Goal: Task Accomplishment & Management: Manage account settings

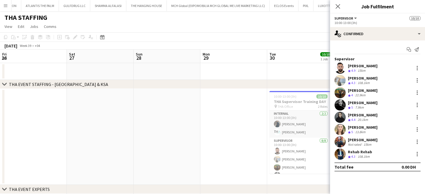
scroll to position [0, 116]
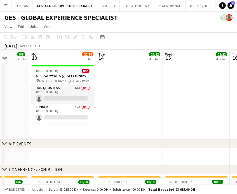
click at [5, 5] on app-icon "Menu" at bounding box center [5, 5] width 4 height 4
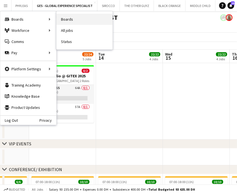
click at [72, 19] on link "Boards" at bounding box center [84, 19] width 56 height 11
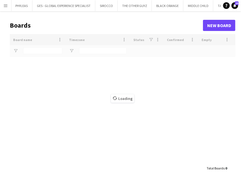
type input "***"
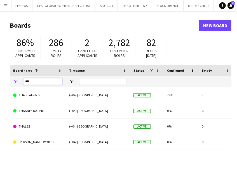
drag, startPoint x: 41, startPoint y: 81, endPoint x: 8, endPoint y: 73, distance: 34.4
click at [8, 73] on main "Boards New Board 86% Confirmed applicants 286 Empty roles 2 Cancelled applicant…" at bounding box center [118, 112] width 237 height 202
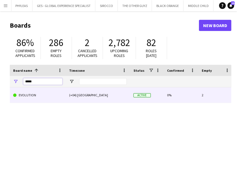
type input "*****"
click at [39, 97] on link "EVOLUTION" at bounding box center [37, 95] width 49 height 16
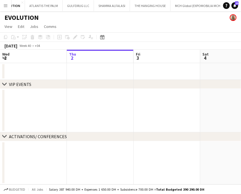
scroll to position [0, 282]
click at [103, 39] on icon "Date picker" at bounding box center [102, 37] width 4 height 4
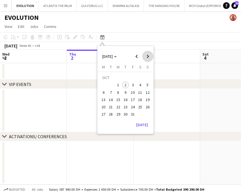
click at [146, 55] on span "Next month" at bounding box center [147, 56] width 11 height 11
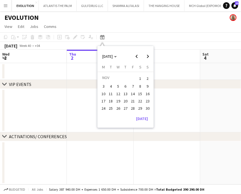
click at [111, 93] on span "11" at bounding box center [111, 93] width 7 height 7
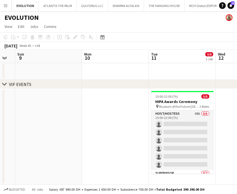
drag, startPoint x: 120, startPoint y: 122, endPoint x: 208, endPoint y: 104, distance: 90.5
click at [208, 104] on app-calendar-viewport "Fri 7 Sat 8 Sun 9 Mon 10 Tue 11 0/8 1 Job Wed 12 Thu 13 Fri 14 Sat 15 15:00-22:…" at bounding box center [118, 130] width 237 height 161
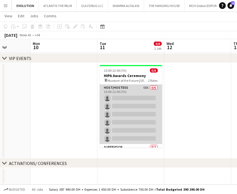
scroll to position [23, 0]
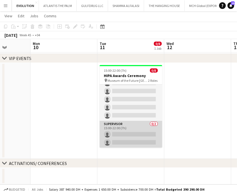
click at [132, 134] on app-card-role "Supervisor 0/2 15:00-22:00 (7h) single-neutral-actions single-neutral-actions" at bounding box center [130, 134] width 63 height 27
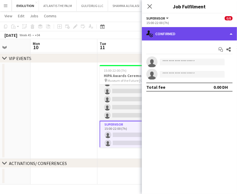
click at [219, 32] on div "single-neutral-actions-check-2 Confirmed" at bounding box center [189, 33] width 95 height 13
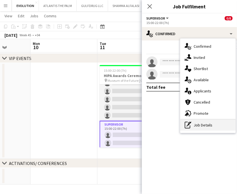
drag, startPoint x: 206, startPoint y: 126, endPoint x: 205, endPoint y: 99, distance: 26.3
click at [206, 125] on div "pen-write Job Details" at bounding box center [207, 125] width 55 height 11
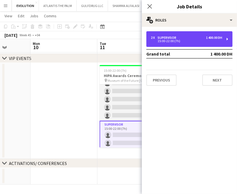
drag, startPoint x: 196, startPoint y: 37, endPoint x: 204, endPoint y: 69, distance: 33.5
click at [195, 36] on div "2 x Supervisor 1 400.00 DH" at bounding box center [186, 38] width 71 height 4
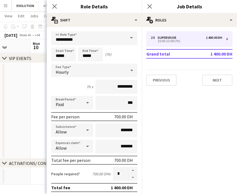
click at [129, 177] on button "button" at bounding box center [132, 177] width 9 height 7
type input "*"
click at [42, 106] on app-date-cell at bounding box center [63, 111] width 67 height 96
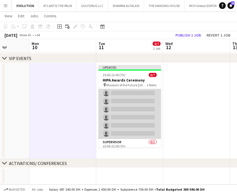
scroll to position [0, 0]
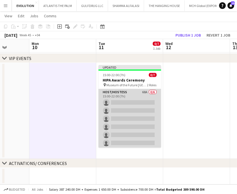
click at [135, 115] on app-card-role "Host/Hostess 68A 0/6 15:00-22:00 (7h) single-neutral-actions single-neutral-act…" at bounding box center [129, 118] width 63 height 59
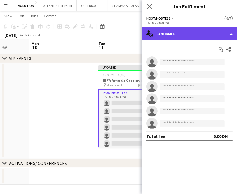
click at [224, 32] on div "single-neutral-actions-check-2 Confirmed" at bounding box center [189, 33] width 95 height 13
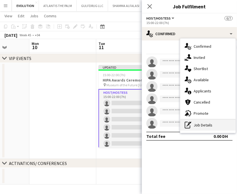
click at [205, 126] on div "pen-write Job Details" at bounding box center [207, 125] width 55 height 11
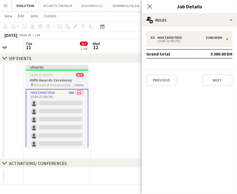
drag, startPoint x: 116, startPoint y: 106, endPoint x: 49, endPoint y: 103, distance: 67.4
click at [46, 105] on app-calendar-viewport "Fri 7 Sat 8 Sun 9 Mon 10 Tue 11 0/7 1 Job Wed 12 Thu 13 Fri 14 Sat 15 Updated 1…" at bounding box center [118, 90] width 237 height 188
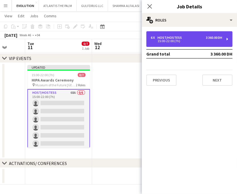
click at [203, 37] on div "6 x Host/Hostess 3 360.00 DH" at bounding box center [186, 38] width 71 height 4
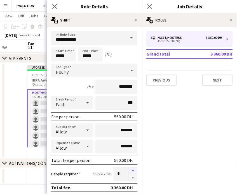
click at [130, 169] on button "button" at bounding box center [132, 170] width 9 height 7
type input "*"
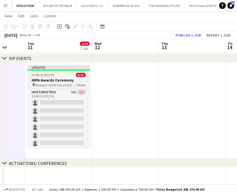
click at [61, 81] on h3 "HIPA Awards Ceremony" at bounding box center [58, 80] width 63 height 5
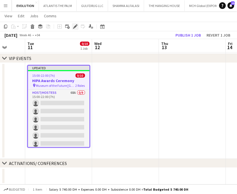
click at [74, 26] on icon "Edit" at bounding box center [75, 26] width 4 height 4
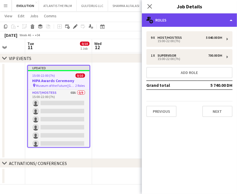
click at [226, 16] on div "multiple-users-add Roles" at bounding box center [189, 19] width 95 height 13
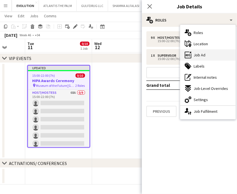
click at [210, 57] on div "ads-window Job Ad" at bounding box center [207, 54] width 55 height 11
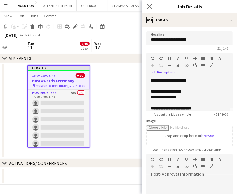
click at [212, 66] on icon "button" at bounding box center [210, 65] width 3 height 4
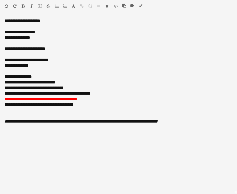
click at [141, 4] on icon "button" at bounding box center [140, 6] width 3 height 4
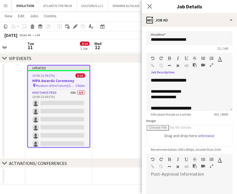
click at [132, 89] on app-date-cell at bounding box center [125, 111] width 67 height 96
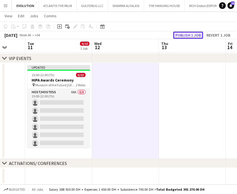
click at [192, 33] on button "Publish 1 job" at bounding box center [188, 35] width 30 height 7
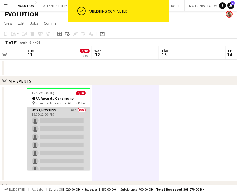
scroll to position [0, 0]
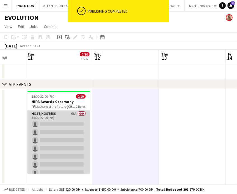
click at [65, 135] on app-card-role "Host/Hostess 68A 0/9 15:00-22:00 (7h) single-neutral-actions single-neutral-act…" at bounding box center [58, 153] width 63 height 84
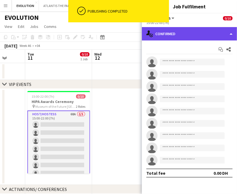
click at [223, 30] on div "single-neutral-actions-check-2 Confirmed" at bounding box center [189, 33] width 95 height 13
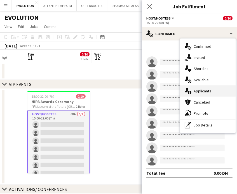
click at [203, 94] on span "Applicants" at bounding box center [202, 91] width 18 height 5
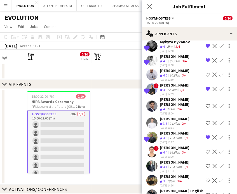
scroll to position [587, 0]
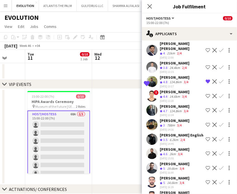
click at [205, 108] on app-icon "Shortlist crew" at bounding box center [207, 110] width 4 height 4
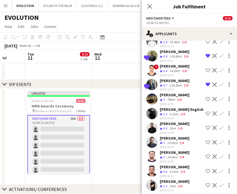
scroll to position [642, 0]
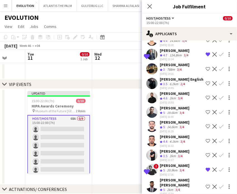
click at [205, 96] on app-icon "Shortlist crew" at bounding box center [207, 98] width 4 height 4
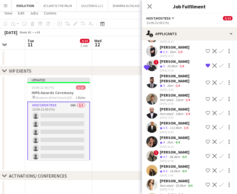
scroll to position [25, 0]
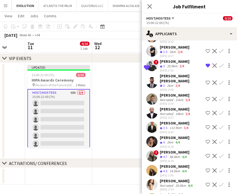
click at [211, 139] on button "Decline" at bounding box center [214, 142] width 7 height 7
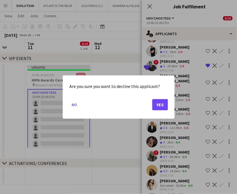
scroll to position [0, 0]
click at [73, 104] on button "No" at bounding box center [74, 104] width 10 height 9
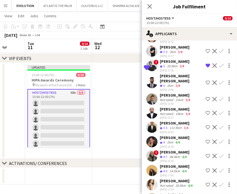
scroll to position [25, 0]
click at [205, 140] on app-icon "Shortlist crew" at bounding box center [207, 142] width 4 height 4
click at [205, 154] on app-icon "Shortlist crew" at bounding box center [207, 156] width 4 height 4
click at [205, 168] on app-icon "Shortlist crew" at bounding box center [207, 170] width 4 height 4
click at [205, 183] on app-icon "Shortlist crew" at bounding box center [207, 185] width 4 height 4
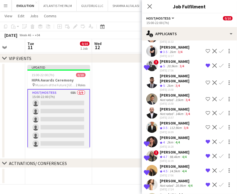
click at [179, 184] on div "20.9km" at bounding box center [180, 186] width 13 height 4
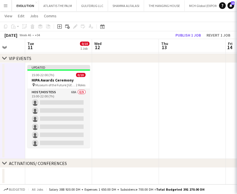
scroll to position [0, 0]
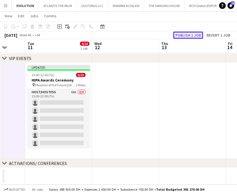
click at [193, 35] on button "Publish 1 job" at bounding box center [188, 35] width 30 height 7
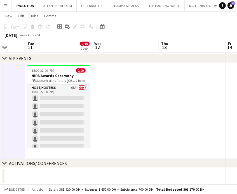
drag, startPoint x: 67, startPoint y: 104, endPoint x: 138, endPoint y: 102, distance: 71.5
click at [66, 104] on app-card-role "Host/Hostess 68A 0/9 15:00-22:00 (7h) single-neutral-actions single-neutral-act…" at bounding box center [58, 127] width 63 height 84
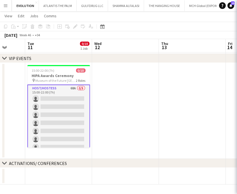
scroll to position [0, 242]
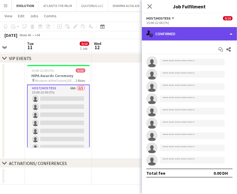
click at [217, 34] on div "single-neutral-actions-check-2 Confirmed" at bounding box center [189, 33] width 95 height 13
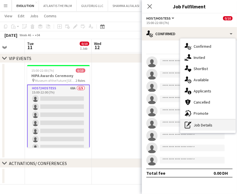
click at [199, 128] on div "pen-write Job Details" at bounding box center [207, 125] width 55 height 11
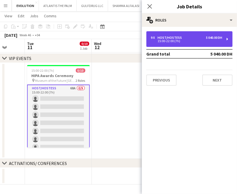
click at [174, 45] on div "9 x Host/Hostess 5 040.00 DH 15:00-22:00 (7h)" at bounding box center [189, 39] width 86 height 16
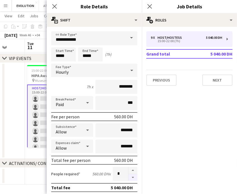
click at [128, 175] on button "button" at bounding box center [132, 177] width 9 height 7
type input "*"
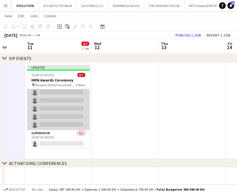
scroll to position [20, 0]
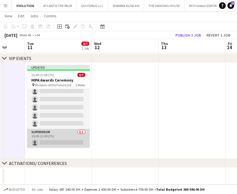
click at [65, 134] on app-card-role "Supervisor 0/1 15:00-22:00 (7h) single-neutral-actions" at bounding box center [58, 138] width 63 height 19
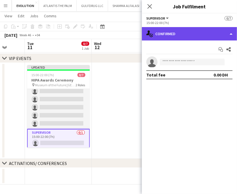
click at [227, 37] on div "single-neutral-actions-check-2 Confirmed" at bounding box center [189, 33] width 95 height 13
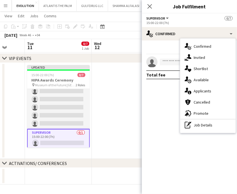
drag, startPoint x: 214, startPoint y: 124, endPoint x: 211, endPoint y: 96, distance: 28.7
click at [213, 125] on div "pen-write Job Details" at bounding box center [207, 125] width 55 height 11
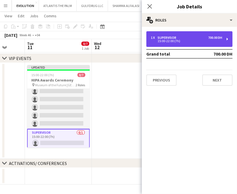
click at [186, 36] on div "1 x Supervisor 700.00 DH" at bounding box center [186, 38] width 71 height 4
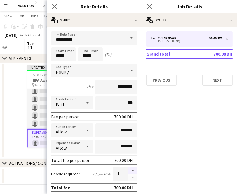
click at [128, 170] on button "button" at bounding box center [132, 170] width 9 height 7
type input "*"
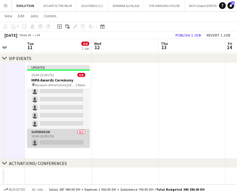
click at [63, 139] on app-card-role "Supervisor 0/2 15:00-22:00 (7h) single-neutral-actions single-neutral-actions" at bounding box center [58, 142] width 63 height 27
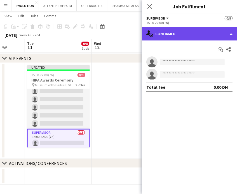
click at [221, 31] on div "single-neutral-actions-check-2 Confirmed" at bounding box center [189, 33] width 95 height 13
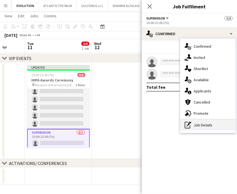
click at [203, 124] on div "pen-write Job Details" at bounding box center [207, 125] width 55 height 11
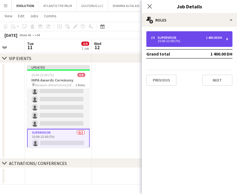
click at [194, 43] on div "2 x Supervisor 1 400.00 DH 15:00-22:00 (7h)" at bounding box center [189, 39] width 86 height 16
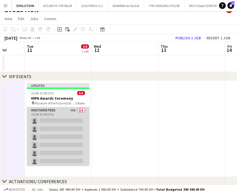
scroll to position [0, 0]
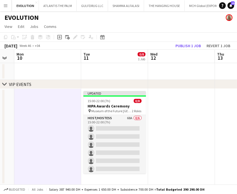
click at [204, 139] on app-calendar-viewport "Fri 7 Sat 8 Sun 9 Mon 10 Tue 11 0/8 1 Job Wed 12 Thu 13 Fri 14 Sat 15 Updated 1…" at bounding box center [118, 130] width 237 height 161
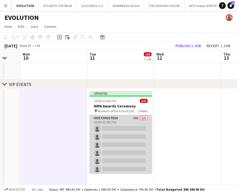
click at [125, 140] on app-card-role "Host/Hostess 68A 0/6 15:00-22:00 (7h) single-neutral-actions single-neutral-act…" at bounding box center [120, 144] width 63 height 59
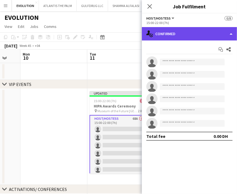
click at [223, 32] on div "single-neutral-actions-check-2 Confirmed" at bounding box center [189, 33] width 95 height 13
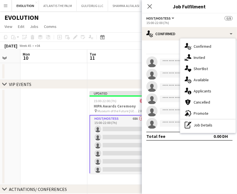
click at [64, 121] on app-date-cell at bounding box center [53, 137] width 67 height 96
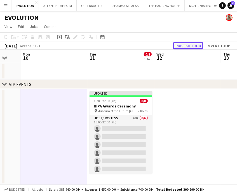
click at [197, 47] on button "Publish 1 job" at bounding box center [188, 45] width 30 height 7
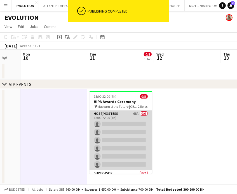
click at [122, 130] on app-card-role "Host/Hostess 68A 0/6 15:00-22:00 (7h) single-neutral-actions single-neutral-act…" at bounding box center [120, 140] width 63 height 59
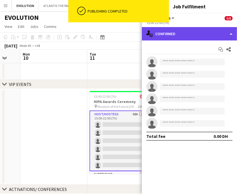
click at [229, 31] on div "single-neutral-actions-check-2 Confirmed" at bounding box center [189, 33] width 95 height 13
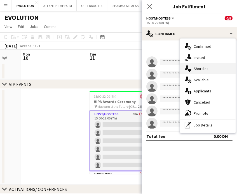
click at [206, 71] on span "Shortlist" at bounding box center [200, 68] width 14 height 5
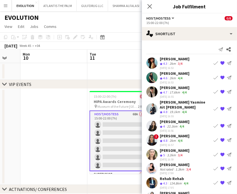
click at [220, 61] on app-icon "{{ spriteTitle }}" at bounding box center [222, 63] width 4 height 4
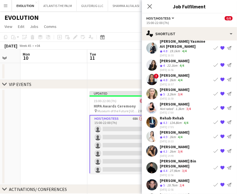
scroll to position [56, 0]
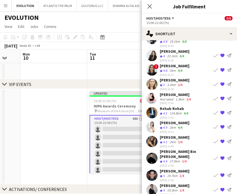
click at [220, 83] on app-icon "{{ spriteTitle }}" at bounding box center [222, 84] width 4 height 4
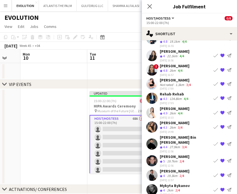
click at [220, 83] on app-icon "{{ spriteTitle }}" at bounding box center [222, 84] width 4 height 4
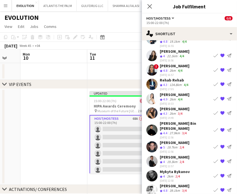
click at [220, 82] on app-icon "{{ spriteTitle }}" at bounding box center [222, 84] width 4 height 4
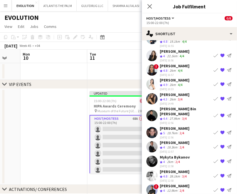
click at [220, 97] on app-icon "{{ spriteTitle }}" at bounding box center [222, 98] width 4 height 4
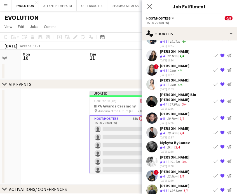
click at [220, 116] on app-icon "{{ spriteTitle }}" at bounding box center [222, 118] width 4 height 4
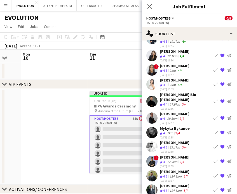
click at [220, 116] on app-icon "{{ spriteTitle }}" at bounding box center [222, 118] width 4 height 4
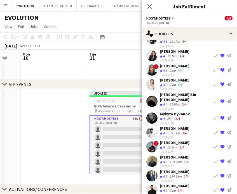
click at [220, 116] on app-icon "{{ spriteTitle }}" at bounding box center [222, 118] width 4 height 4
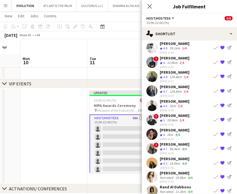
scroll to position [25, 0]
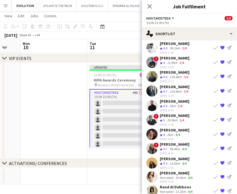
click at [171, 176] on div "Not rated" at bounding box center [166, 178] width 15 height 4
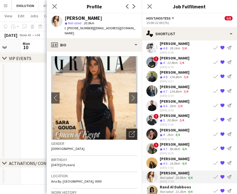
click at [129, 131] on icon "Open photos pop-in" at bounding box center [132, 134] width 6 height 6
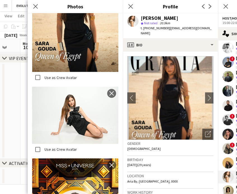
scroll to position [559, 0]
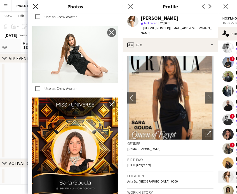
click at [35, 8] on icon "Close pop-in" at bounding box center [35, 6] width 5 height 5
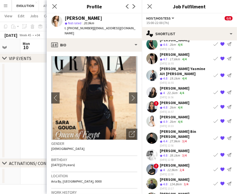
scroll to position [28, 0]
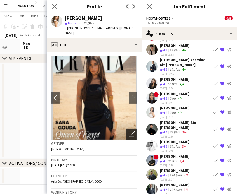
click at [129, 131] on icon "Open photos pop-in" at bounding box center [132, 134] width 6 height 6
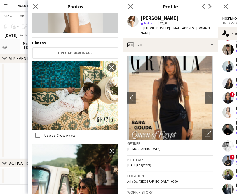
scroll to position [112, 0]
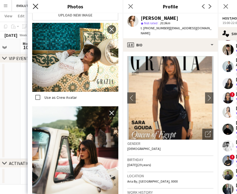
click at [37, 5] on icon "Close pop-in" at bounding box center [35, 6] width 5 height 5
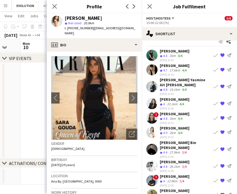
scroll to position [0, 0]
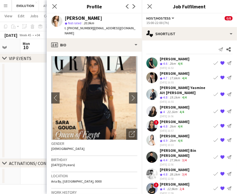
click at [163, 91] on div "Melina Yasmine Ait bennour" at bounding box center [184, 90] width 51 height 10
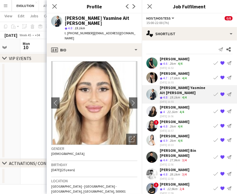
click at [178, 105] on div "Fadoua Sokrate" at bounding box center [174, 107] width 30 height 5
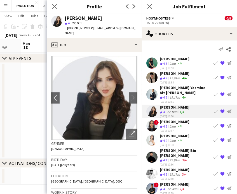
click at [170, 125] on div "2km" at bounding box center [172, 126] width 8 height 5
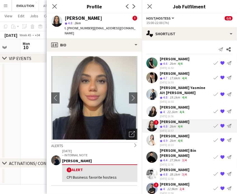
click at [129, 133] on icon "Open photos pop-in" at bounding box center [132, 134] width 6 height 6
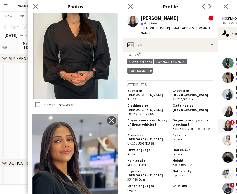
scroll to position [335, 0]
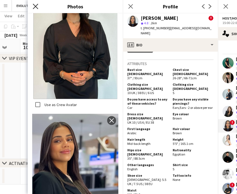
click at [37, 6] on icon "Close pop-in" at bounding box center [35, 6] width 5 height 5
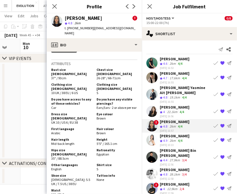
click at [170, 139] on div "2km" at bounding box center [172, 141] width 8 height 5
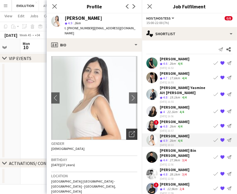
click at [129, 131] on icon "Open photos pop-in" at bounding box center [132, 134] width 6 height 6
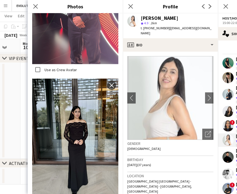
scroll to position [503, 0]
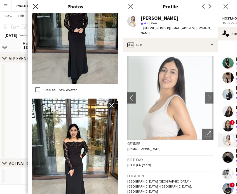
click at [35, 6] on icon at bounding box center [35, 6] width 5 height 5
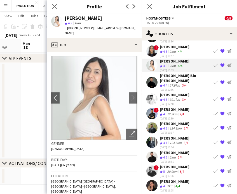
scroll to position [84, 0]
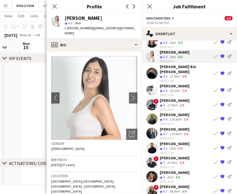
click at [175, 89] on div "39.1km" at bounding box center [174, 91] width 13 height 5
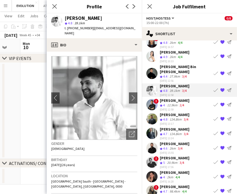
click at [171, 98] on div "Amir shah" at bounding box center [174, 100] width 30 height 5
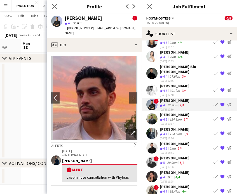
click at [173, 117] on div "124.8km" at bounding box center [175, 119] width 14 height 5
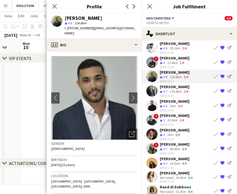
scroll to position [0, 0]
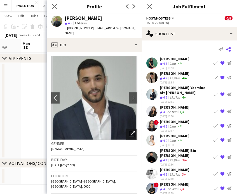
click at [226, 49] on icon "Share" at bounding box center [228, 49] width 4 height 4
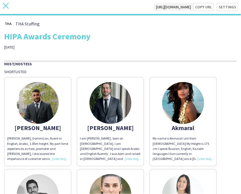
click at [7, 7] on icon at bounding box center [6, 6] width 6 height 6
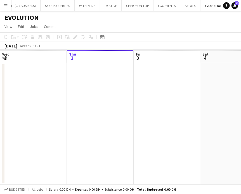
scroll to position [0, 98]
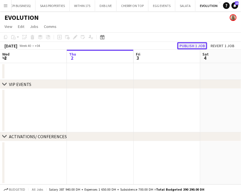
click at [197, 47] on button "Publish 1 job" at bounding box center [192, 45] width 30 height 7
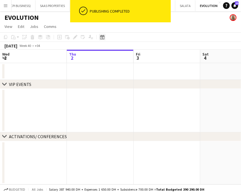
click at [102, 37] on icon "Date picker" at bounding box center [102, 37] width 4 height 4
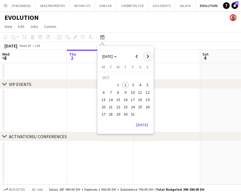
click at [147, 58] on span "Next month" at bounding box center [147, 56] width 11 height 11
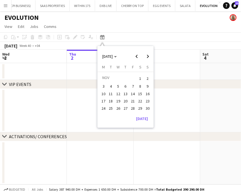
click at [109, 94] on span "11" at bounding box center [111, 93] width 7 height 7
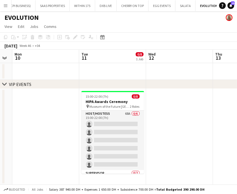
drag, startPoint x: 117, startPoint y: 139, endPoint x: 187, endPoint y: 136, distance: 70.7
click at [187, 136] on app-calendar-viewport "Sat 8 Sun 9 Mon 10 Tue 11 0/8 1 Job Wed 12 Thu 13 Fri 14 Sat 15 Sun 16 15:00-22…" at bounding box center [118, 130] width 237 height 161
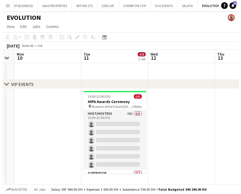
scroll to position [0, 113]
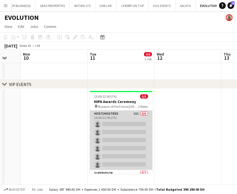
click at [122, 125] on app-card-role "Host/Hostess 68A 0/6 15:00-22:00 (7h) single-neutral-actions single-neutral-act…" at bounding box center [121, 140] width 63 height 59
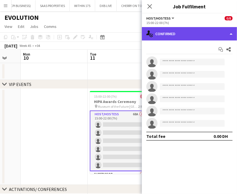
click at [228, 31] on div "single-neutral-actions-check-2 Confirmed" at bounding box center [189, 33] width 95 height 13
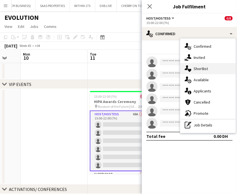
click at [206, 69] on span "Shortlist" at bounding box center [200, 68] width 14 height 5
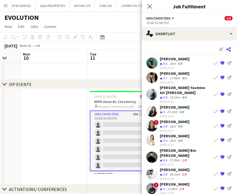
click at [226, 48] on icon "Share" at bounding box center [228, 49] width 4 height 4
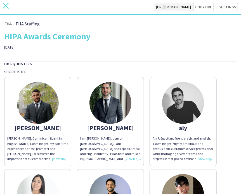
click at [7, 4] on icon at bounding box center [6, 6] width 6 height 6
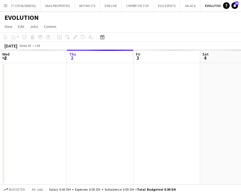
scroll to position [0, 98]
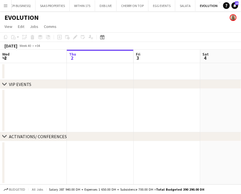
click at [184, 102] on app-date-cell at bounding box center [167, 111] width 67 height 44
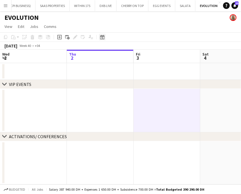
click at [101, 35] on icon "Date picker" at bounding box center [102, 37] width 4 height 4
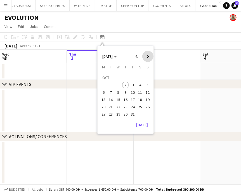
drag, startPoint x: 149, startPoint y: 58, endPoint x: 145, endPoint y: 61, distance: 4.9
click at [148, 58] on span "Next month" at bounding box center [147, 56] width 11 height 11
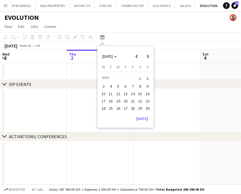
click at [109, 91] on span "11" at bounding box center [111, 93] width 7 height 7
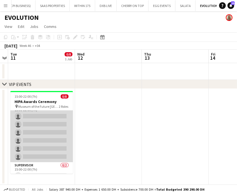
scroll to position [0, 0]
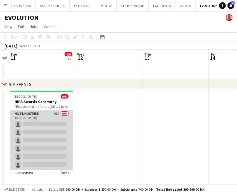
click at [47, 139] on app-card-role "Host/Hostess 68A 0/6 15:00-22:00 (7h) single-neutral-actions single-neutral-act…" at bounding box center [41, 140] width 63 height 59
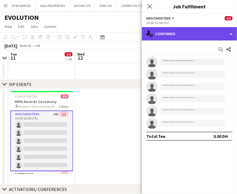
click at [219, 30] on div "single-neutral-actions-check-2 Confirmed" at bounding box center [189, 33] width 95 height 13
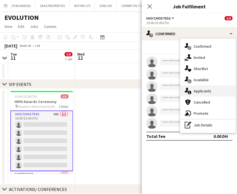
click at [196, 91] on span "Applicants" at bounding box center [202, 91] width 18 height 5
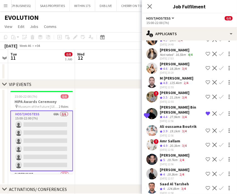
scroll to position [391, 0]
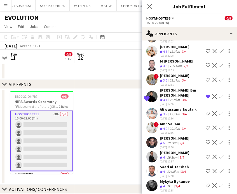
click at [205, 126] on app-icon "Shortlist crew" at bounding box center [207, 128] width 4 height 4
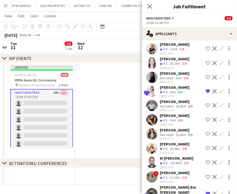
scroll to position [272, 0]
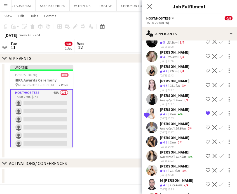
click at [175, 155] on div "16.5km" at bounding box center [180, 157] width 13 height 4
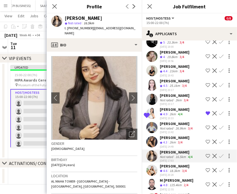
click at [205, 154] on app-icon "Shortlist crew" at bounding box center [207, 156] width 4 height 4
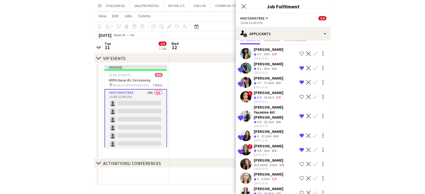
scroll to position [0, 0]
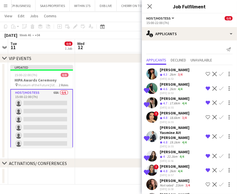
click at [123, 108] on app-date-cell at bounding box center [108, 111] width 67 height 96
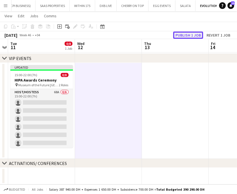
click at [188, 33] on button "Publish 1 job" at bounding box center [188, 35] width 30 height 7
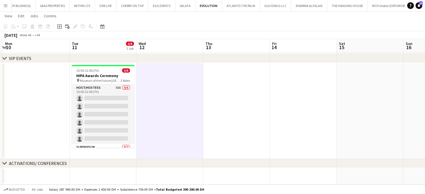
drag, startPoint x: 143, startPoint y: 121, endPoint x: 253, endPoint y: 146, distance: 113.4
click at [253, 146] on app-calendar-viewport "Sat 8 Sun 9 Mon 10 Tue 11 0/8 1 Job Wed 12 Thu 13 Fri 14 Sat 15 Sun 16 Mon 17 T…" at bounding box center [212, 90] width 425 height 188
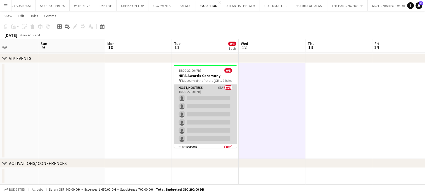
click at [206, 101] on app-card-role "Host/Hostess 68A 0/6 15:00-22:00 (7h) single-neutral-actions single-neutral-act…" at bounding box center [205, 114] width 63 height 59
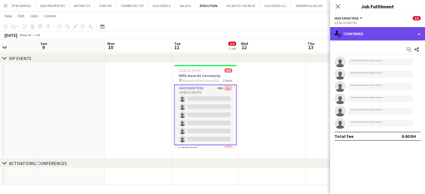
click at [417, 32] on div "single-neutral-actions-check-2 Confirmed" at bounding box center [377, 33] width 95 height 13
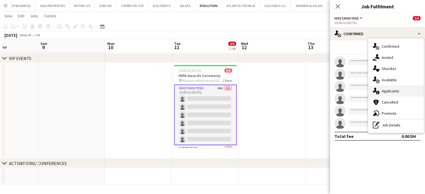
click at [397, 91] on span "Applicants" at bounding box center [391, 91] width 18 height 5
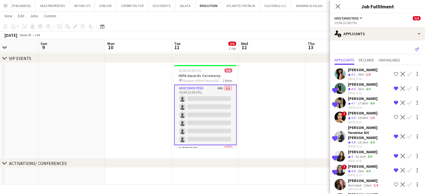
click at [413, 47] on app-icon "Send notification" at bounding box center [417, 50] width 8 height 8
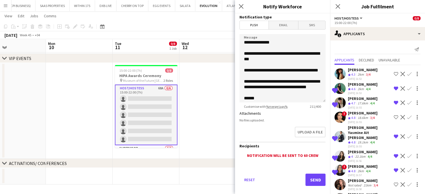
drag, startPoint x: 218, startPoint y: 110, endPoint x: 157, endPoint y: 108, distance: 60.9
click at [157, 108] on app-calendar-viewport "Thu 6 Fri 7 Sat 8 Sun 9 Mon 10 Tue 11 0/8 1 Job Wed 12 Thu 13 Fri 14 Sat 15 Sun…" at bounding box center [212, 90] width 425 height 188
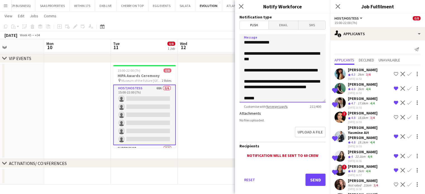
drag, startPoint x: 276, startPoint y: 60, endPoint x: 273, endPoint y: 53, distance: 7.1
click at [273, 53] on textarea "**********" at bounding box center [282, 68] width 86 height 68
drag, startPoint x: 258, startPoint y: 80, endPoint x: 241, endPoint y: 68, distance: 20.8
click at [241, 68] on textarea "**********" at bounding box center [282, 68] width 86 height 68
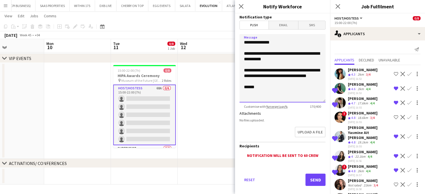
drag, startPoint x: 253, startPoint y: 82, endPoint x: 267, endPoint y: 75, distance: 16.3
click at [267, 75] on textarea "**********" at bounding box center [282, 68] width 86 height 68
type textarea "**********"
click at [316, 176] on button "Send" at bounding box center [315, 180] width 20 height 12
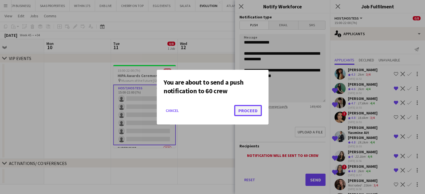
click at [251, 107] on button "Proceed" at bounding box center [248, 110] width 28 height 11
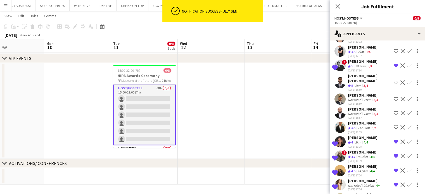
scroll to position [0, 224]
click at [296, 107] on app-date-cell at bounding box center [277, 111] width 67 height 96
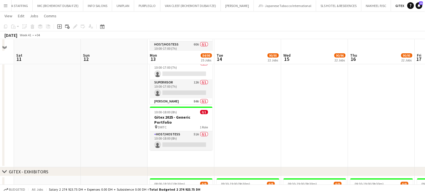
scroll to position [196, 0]
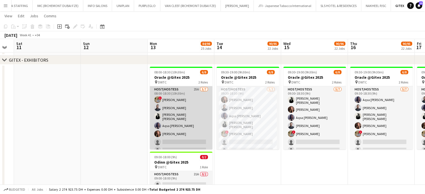
click at [181, 108] on app-card-role "Host/Hostess 25A 5/7 08:00-18:30 (10h30m) ! Hussain Almeshal Amine Chaoui Ana M…" at bounding box center [181, 120] width 63 height 69
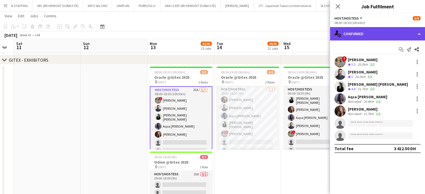
click at [408, 32] on div "single-neutral-actions-check-2 Confirmed" at bounding box center [377, 33] width 95 height 13
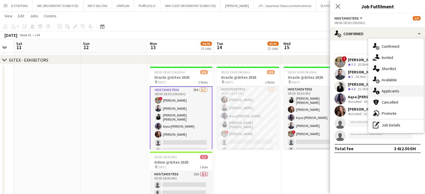
click at [400, 91] on div "single-neutral-actions-information Applicants" at bounding box center [395, 90] width 55 height 11
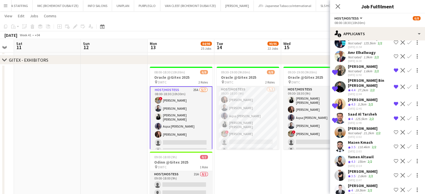
scroll to position [161, 0]
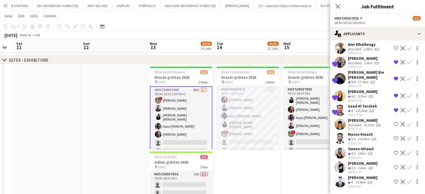
click at [394, 181] on app-icon "Shortlist crew" at bounding box center [396, 182] width 4 height 4
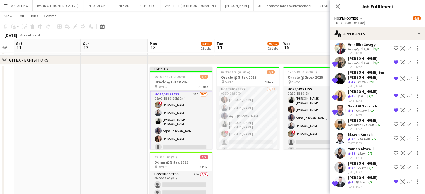
click at [394, 153] on app-icon "Shortlist crew" at bounding box center [396, 153] width 4 height 4
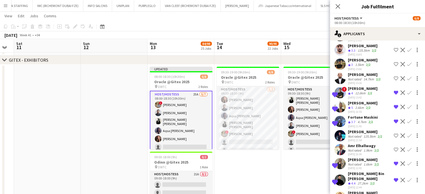
scroll to position [49, 0]
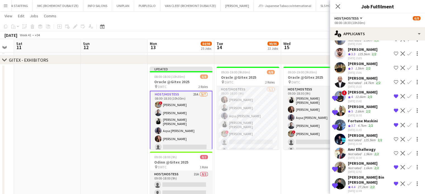
click at [394, 113] on app-icon "Remove crew from shortlist" at bounding box center [396, 110] width 4 height 4
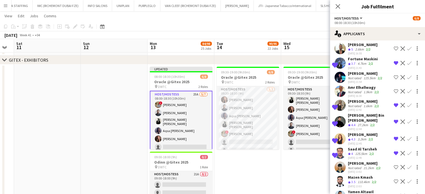
scroll to position [105, 0]
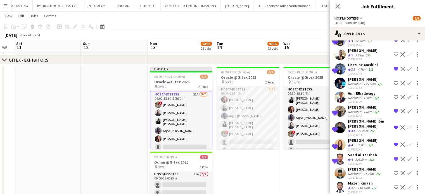
click at [297, 168] on app-date-cell "09:30-19:00 (9h30m) 6/8 Oracle @Gitex 2025 pin DWTC 2 Roles Host/Hostess 5/7 09…" at bounding box center [314, 138] width 67 height 146
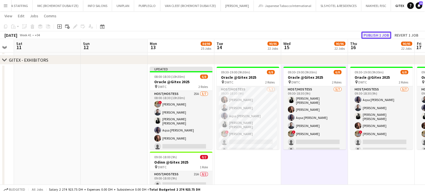
click at [380, 35] on button "Publish 1 job" at bounding box center [376, 35] width 30 height 7
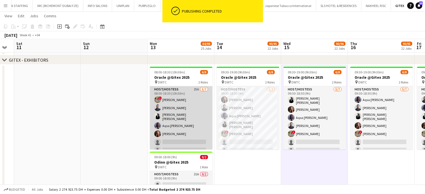
click at [169, 125] on app-card-role "Host/Hostess 25A 5/7 08:00-18:30 (10h30m) ! Hussain Almeshal Amine Chaoui Ana M…" at bounding box center [181, 120] width 63 height 69
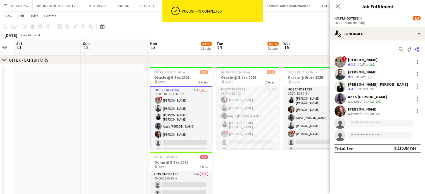
click at [417, 48] on icon at bounding box center [416, 49] width 4 height 4
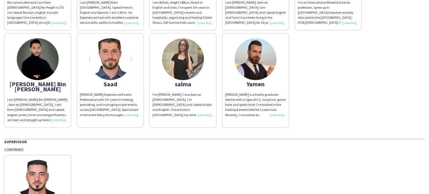
scroll to position [296, 0]
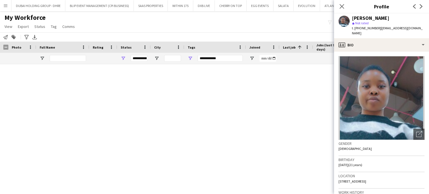
scroll to position [950, 0]
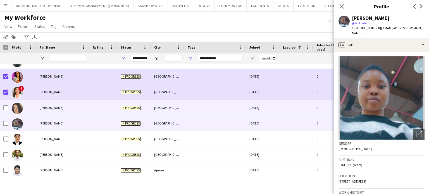
click at [53, 111] on div "marina payami" at bounding box center [62, 107] width 53 height 15
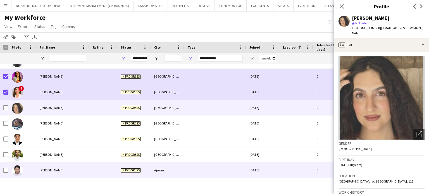
click at [42, 168] on span "Mohammad Sanaullah" at bounding box center [52, 170] width 24 height 4
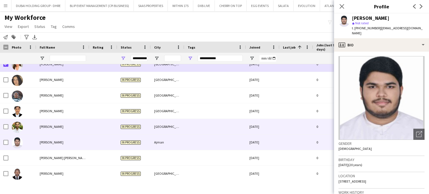
click at [48, 127] on span "Mohamed Al Borno" at bounding box center [52, 127] width 24 height 4
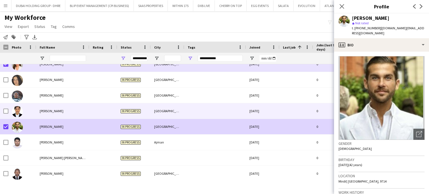
click at [47, 113] on div "Milka Gacheru" at bounding box center [62, 110] width 53 height 15
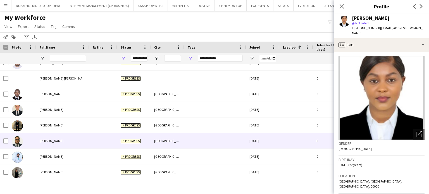
scroll to position [1061, 0]
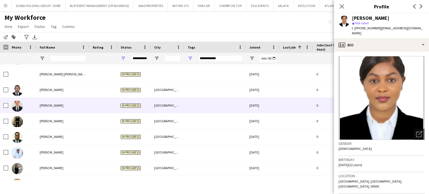
click at [46, 105] on span "Mouatez Aribi" at bounding box center [52, 105] width 24 height 4
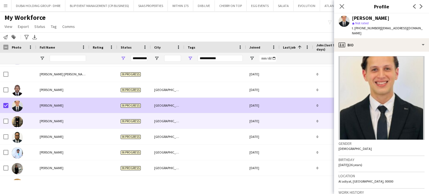
click at [39, 127] on div "Mounir Ouguergouz" at bounding box center [62, 120] width 53 height 15
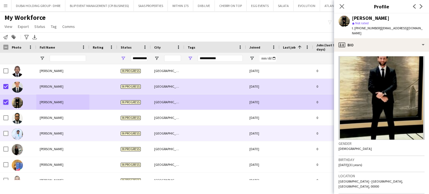
scroll to position [1089, 0]
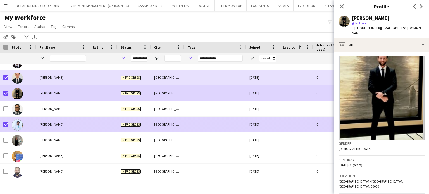
click at [47, 125] on span "Muhammad Farooque" at bounding box center [52, 124] width 24 height 4
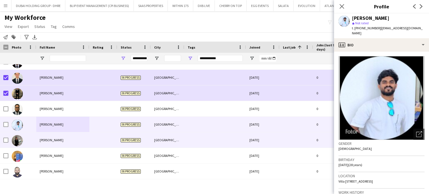
click at [44, 137] on div "Nadine Benzenati" at bounding box center [62, 139] width 53 height 15
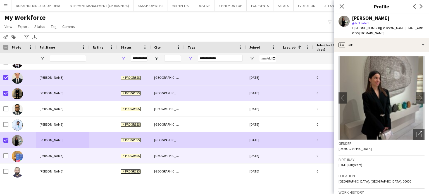
click at [58, 156] on span "Nadine Stoeger" at bounding box center [52, 156] width 24 height 4
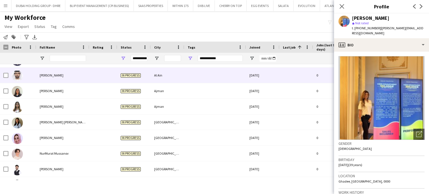
scroll to position [1173, 0]
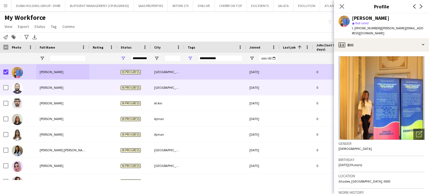
click at [47, 88] on span "Naseef Valiyakath" at bounding box center [52, 87] width 24 height 4
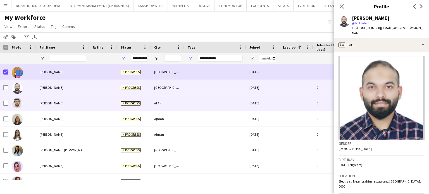
click at [45, 101] on span "Nasir Ahmed" at bounding box center [52, 103] width 24 height 4
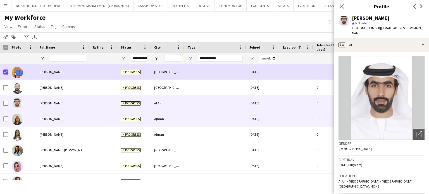
click at [48, 118] on span "Nasma Al Sultan" at bounding box center [52, 119] width 24 height 4
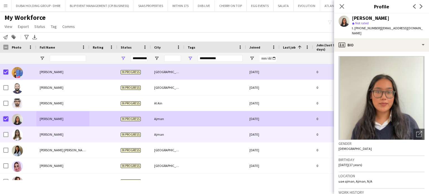
scroll to position [1201, 0]
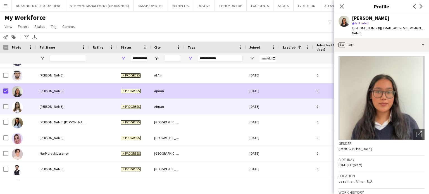
click at [42, 106] on span "Nayab Awan" at bounding box center [52, 106] width 24 height 4
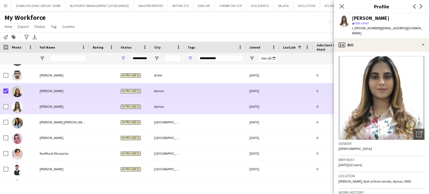
scroll to position [0, 0]
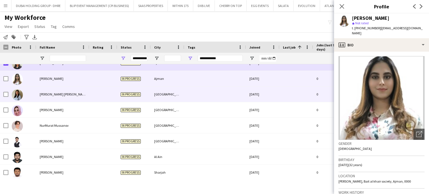
click at [51, 96] on div "Nina Fee Katharina Dick" at bounding box center [62, 94] width 53 height 15
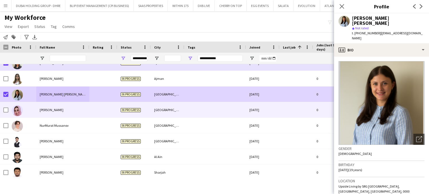
click at [50, 110] on span "noora almerri" at bounding box center [52, 110] width 24 height 4
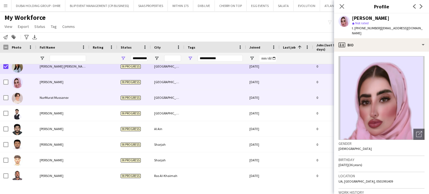
click at [51, 98] on span "NurMurat Mussanov" at bounding box center [54, 98] width 29 height 4
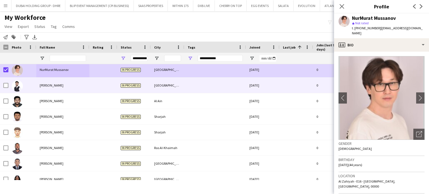
click at [45, 90] on div "Obada Almasri" at bounding box center [62, 85] width 53 height 15
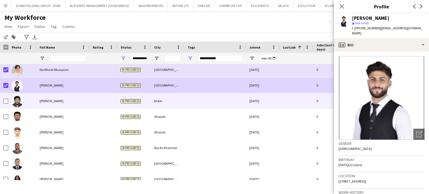
click at [41, 104] on div "Obaid Iqbal" at bounding box center [62, 100] width 53 height 15
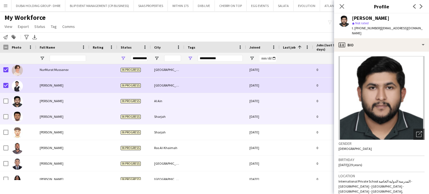
click at [47, 115] on span "Omar Mohamed Ajdad" at bounding box center [52, 117] width 24 height 4
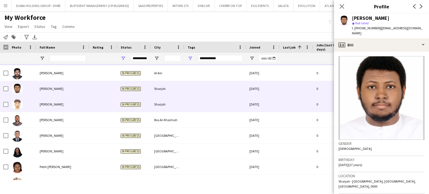
click at [47, 104] on span "Omar Musameh" at bounding box center [52, 104] width 24 height 4
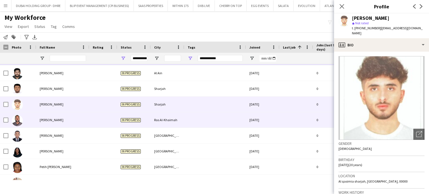
click at [46, 119] on span "Osama Elawad" at bounding box center [52, 120] width 24 height 4
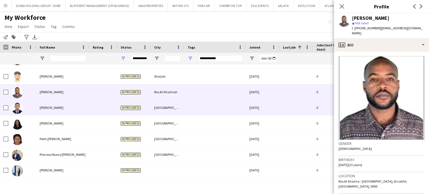
click at [37, 113] on div "Paul Wainaina" at bounding box center [62, 107] width 53 height 15
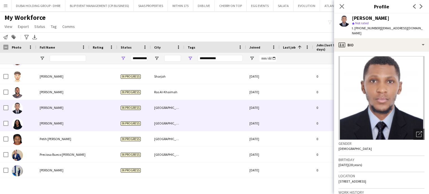
click at [37, 124] on div "Paulette Omwanda" at bounding box center [62, 123] width 53 height 15
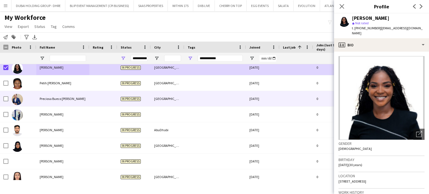
click at [48, 95] on div "Preciosa Bueco Reyes" at bounding box center [62, 98] width 53 height 15
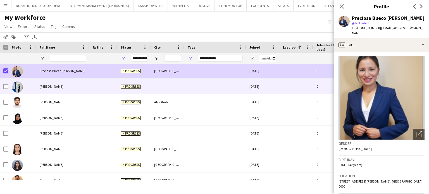
click at [44, 88] on span "Rasha Ibrahim" at bounding box center [52, 86] width 24 height 4
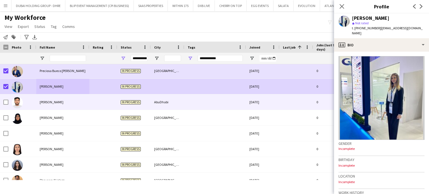
click at [40, 102] on span "Rashid Qwaider" at bounding box center [52, 102] width 24 height 4
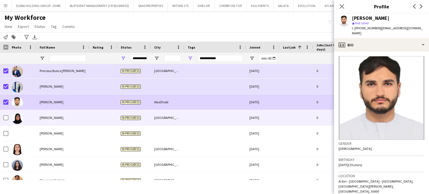
click at [38, 114] on div "Reem Al Mansur" at bounding box center [62, 117] width 53 height 15
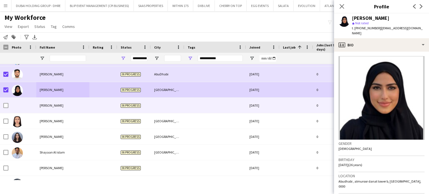
click at [46, 108] on div "Salamatu Moro" at bounding box center [62, 105] width 53 height 15
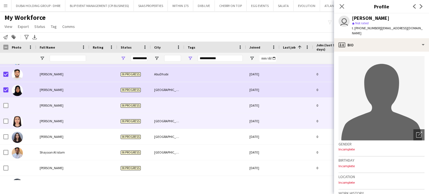
click at [46, 122] on span "Sayora Welch" at bounding box center [52, 121] width 24 height 4
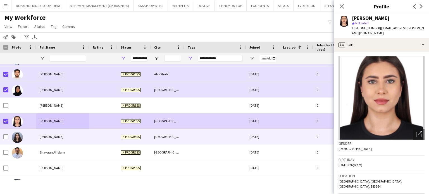
click at [42, 134] on div "Shahad Mutaz" at bounding box center [62, 136] width 53 height 15
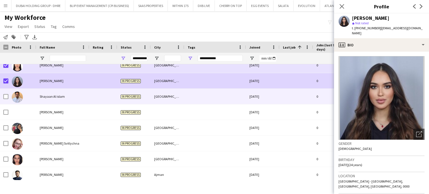
click at [51, 99] on div "Shayaan Al islam" at bounding box center [62, 96] width 53 height 15
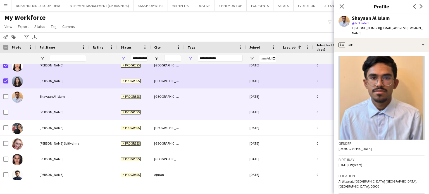
click at [53, 110] on span "SHERIF MOHAMED" at bounding box center [52, 112] width 24 height 4
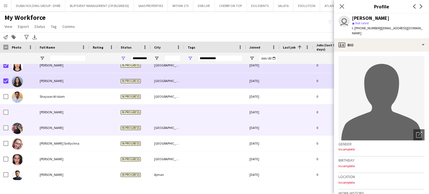
click at [52, 127] on span "Soudha Jabira" at bounding box center [52, 128] width 24 height 4
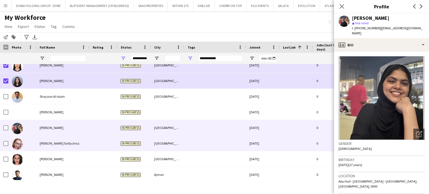
click at [46, 143] on span "Svitlana Svitlychna" at bounding box center [60, 143] width 40 height 4
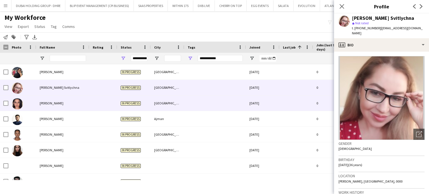
click at [41, 100] on div "Tayma Wannous" at bounding box center [62, 103] width 53 height 15
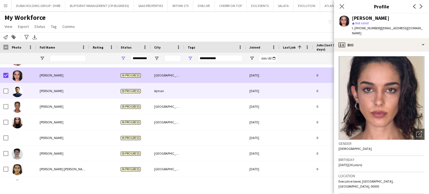
click at [44, 88] on div "Wissam Shehabaldin" at bounding box center [62, 90] width 53 height 15
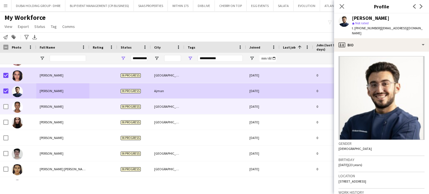
click at [45, 103] on div "Yassmin Shire" at bounding box center [62, 106] width 53 height 15
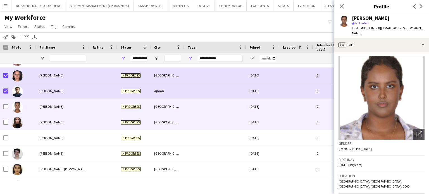
click at [47, 117] on div "Yididya Tilahun" at bounding box center [62, 122] width 53 height 15
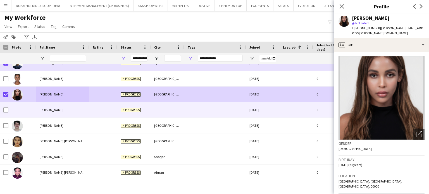
click at [47, 110] on span "Younus Yousuf" at bounding box center [52, 110] width 24 height 4
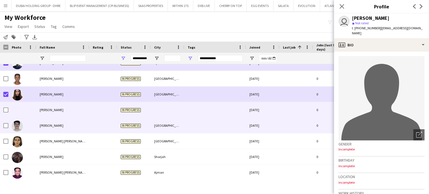
click at [47, 125] on span "Youssef Atrouz" at bounding box center [52, 125] width 24 height 4
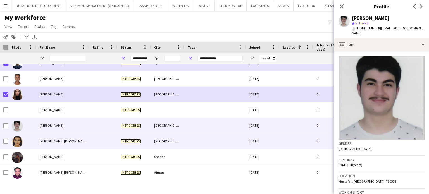
click at [46, 138] on div "Yuliana lucero Hernandez clavijo" at bounding box center [62, 141] width 53 height 15
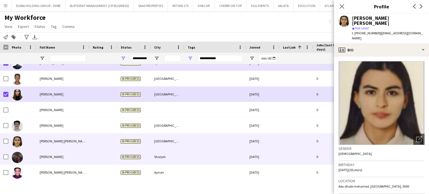
click at [47, 153] on div "Zaid Kapadia" at bounding box center [62, 156] width 53 height 15
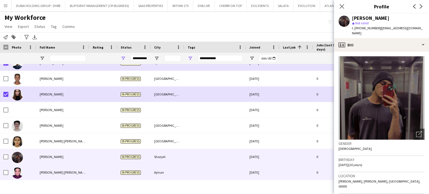
click at [46, 171] on span "Zubair Mahmood Sowrab" at bounding box center [64, 172] width 48 height 4
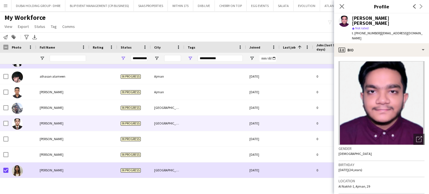
click at [48, 117] on div "Ali Butt" at bounding box center [62, 123] width 53 height 15
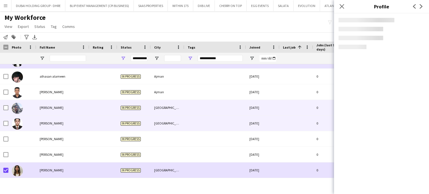
click at [49, 107] on span "Ali Ahmed Khan" at bounding box center [52, 108] width 24 height 4
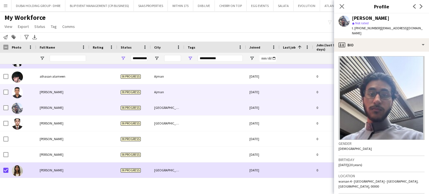
click at [46, 92] on span "Ali Ahmed" at bounding box center [52, 92] width 24 height 4
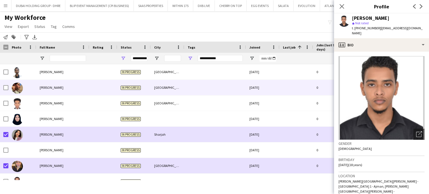
click at [49, 88] on span "Abdullah Saleem" at bounding box center [52, 87] width 24 height 4
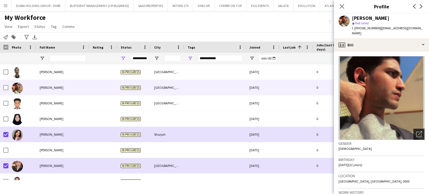
click at [416, 134] on icon "Open photos pop-in" at bounding box center [419, 134] width 6 height 6
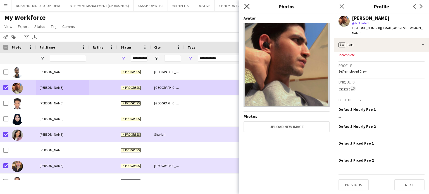
click at [248, 6] on icon "Close pop-in" at bounding box center [246, 6] width 5 height 5
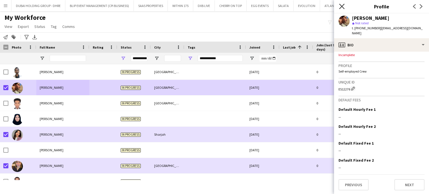
click at [341, 8] on icon at bounding box center [341, 6] width 5 height 5
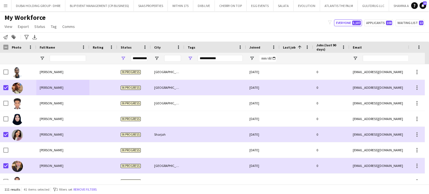
drag, startPoint x: 4, startPoint y: 37, endPoint x: 29, endPoint y: 42, distance: 25.9
click at [3, 37] on div "Notify workforce" at bounding box center [5, 37] width 7 height 7
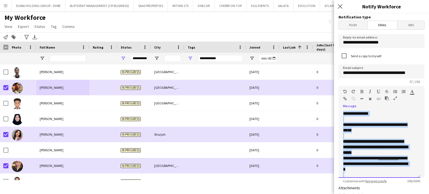
drag, startPoint x: 384, startPoint y: 87, endPoint x: 340, endPoint y: 25, distance: 76.2
click at [321, 0] on html "Menu Boards Boards Boards All jobs Status Workforce Workforce My Workforce Recr…" at bounding box center [214, 97] width 429 height 194
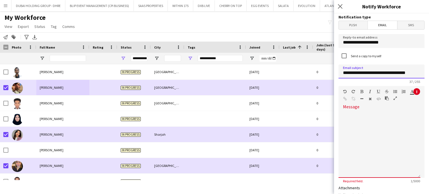
scroll to position [0, 9]
drag, startPoint x: 382, startPoint y: 72, endPoint x: 429, endPoint y: 76, distance: 46.6
click at [429, 76] on div "**********" at bounding box center [381, 103] width 95 height 181
type input "**********"
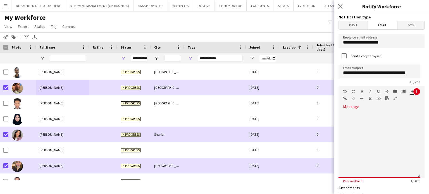
scroll to position [0, 0]
click at [387, 124] on div at bounding box center [380, 144] width 82 height 67
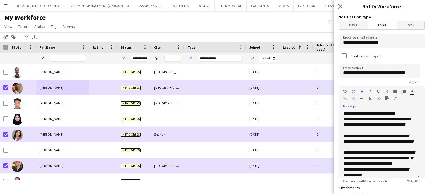
drag, startPoint x: 345, startPoint y: 92, endPoint x: 351, endPoint y: 108, distance: 16.3
click at [345, 92] on icon "button" at bounding box center [344, 92] width 3 height 4
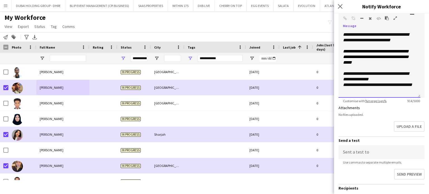
scroll to position [140, 0]
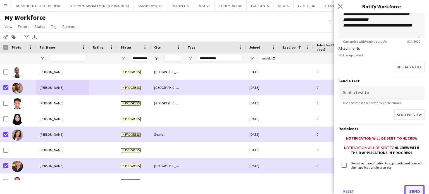
click at [411, 190] on button "Send" at bounding box center [414, 191] width 20 height 12
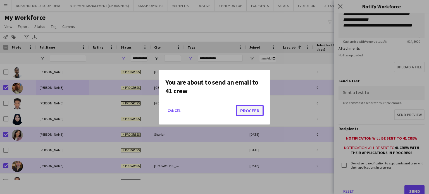
click at [254, 109] on button "Proceed" at bounding box center [250, 110] width 28 height 11
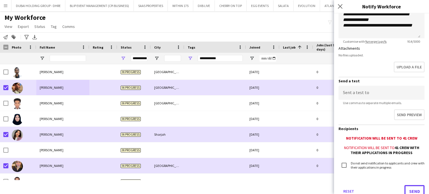
scroll to position [142, 0]
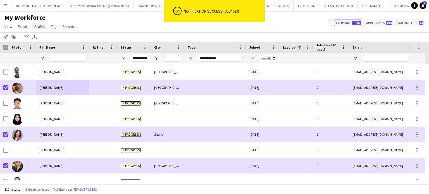
click at [37, 27] on span "Status" at bounding box center [39, 26] width 11 height 5
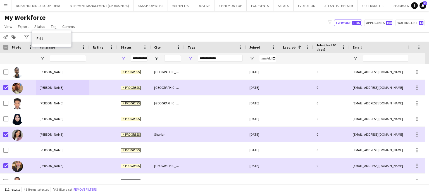
click at [41, 39] on span "Edit" at bounding box center [40, 38] width 6 height 5
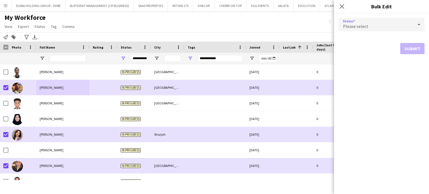
click at [373, 23] on div "Please select" at bounding box center [376, 24] width 75 height 13
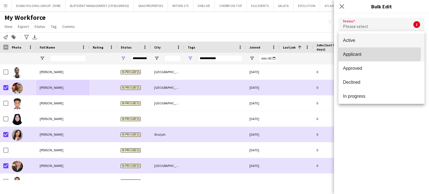
click at [358, 53] on span "Applicant" at bounding box center [381, 54] width 77 height 5
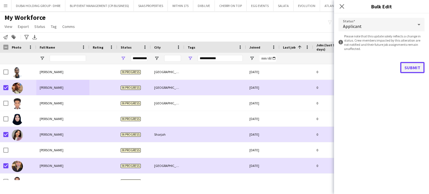
click at [414, 66] on button "Submit" at bounding box center [412, 67] width 24 height 11
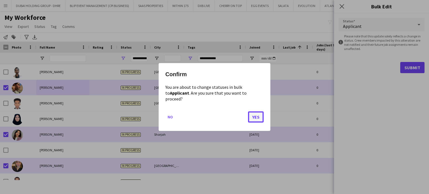
click at [258, 117] on button "Yes" at bounding box center [256, 116] width 16 height 11
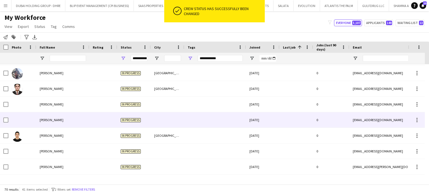
scroll to position [278, 0]
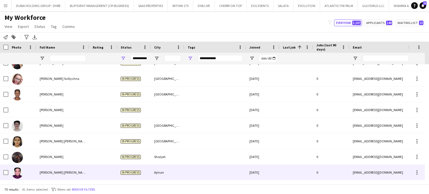
click at [55, 170] on span "Zubair Mahmood Sowrab" at bounding box center [64, 172] width 48 height 4
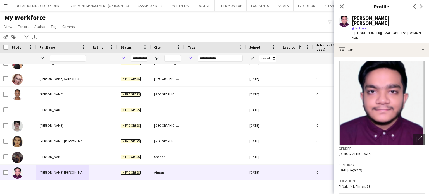
click at [123, 23] on div "My Workforce View Views Default view New view Update view Delete view Edit name…" at bounding box center [214, 22] width 429 height 19
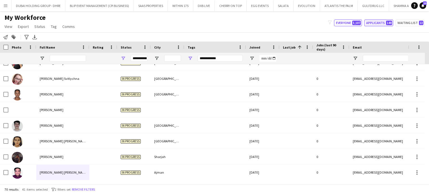
click at [373, 25] on button "Applicants 149" at bounding box center [378, 23] width 29 height 7
type input "**********"
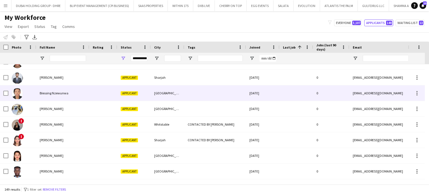
click at [56, 93] on span "Blessing Nzewunwa" at bounding box center [54, 93] width 29 height 4
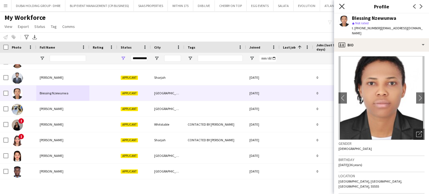
click at [342, 6] on icon at bounding box center [341, 6] width 5 height 5
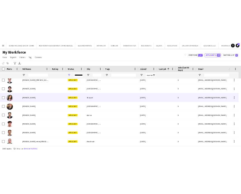
scroll to position [85, 0]
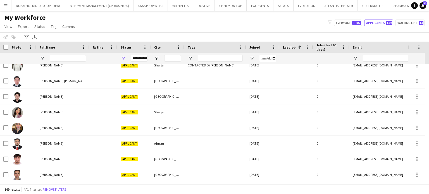
click at [165, 26] on div "My Workforce View Views Default view New view Update view Delete view Edit name…" at bounding box center [214, 22] width 429 height 19
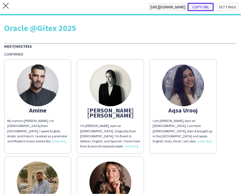
click at [199, 6] on button "Copy url" at bounding box center [200, 7] width 26 height 8
click at [7, 4] on icon at bounding box center [6, 6] width 6 height 6
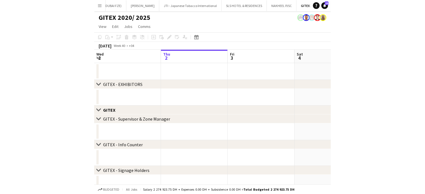
scroll to position [0, 873]
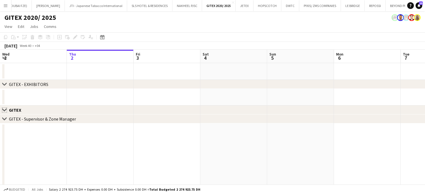
click at [3, 110] on app-icon "Close set" at bounding box center [4, 110] width 4 height 4
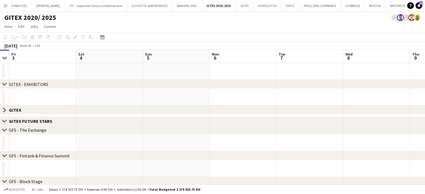
drag, startPoint x: 77, startPoint y: 92, endPoint x: 63, endPoint y: 92, distance: 14.3
click at [207, 120] on div "Close set GITEX FUTURE STARS" at bounding box center [212, 121] width 425 height 9
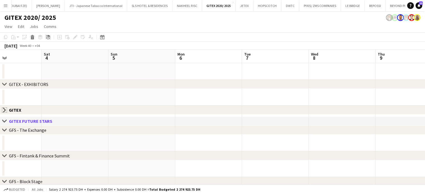
click at [5, 111] on app-icon "Close set" at bounding box center [4, 110] width 4 height 4
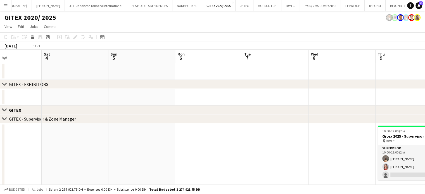
scroll to position [0, 245]
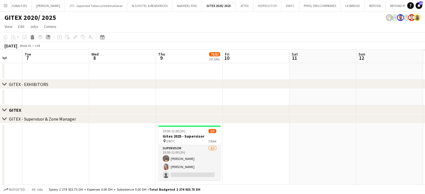
drag, startPoint x: 27, startPoint y: 123, endPoint x: 0, endPoint y: 57, distance: 70.6
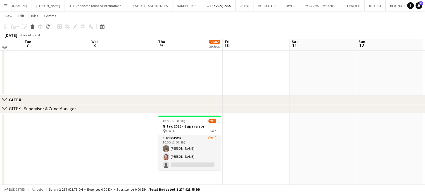
scroll to position [307, 0]
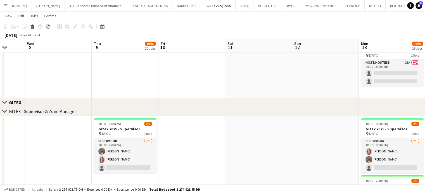
drag, startPoint x: 262, startPoint y: 133, endPoint x: 218, endPoint y: 129, distance: 44.9
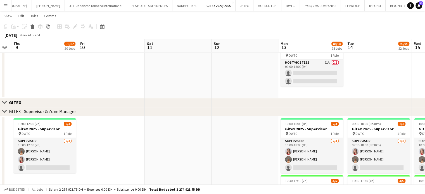
drag, startPoint x: 266, startPoint y: 142, endPoint x: 193, endPoint y: 132, distance: 73.8
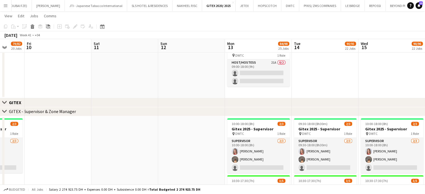
drag, startPoint x: 231, startPoint y: 139, endPoint x: 184, endPoint y: 132, distance: 47.3
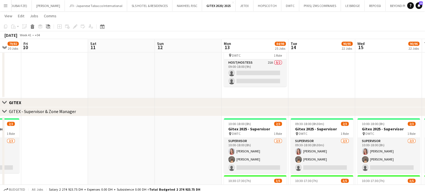
click at [188, 150] on app-date-cell at bounding box center [188, 192] width 67 height 152
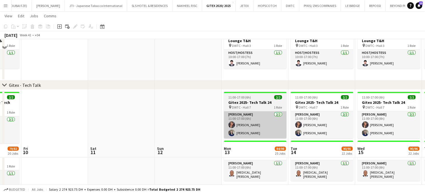
scroll to position [1732, 0]
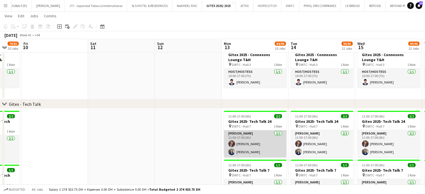
click at [239, 153] on app-card-role "Usher 2/2 11:00-17:00 (6h) Maryam Mohammad Gladys Gonzalez" at bounding box center [255, 143] width 63 height 27
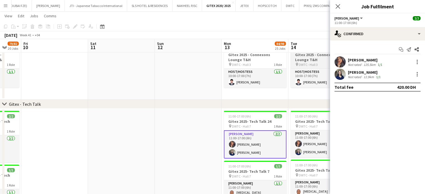
drag, startPoint x: 347, startPoint y: 75, endPoint x: 320, endPoint y: 67, distance: 29.0
click at [240, 75] on div "Gladys Gonzalez Not rated 12.9km 1/1" at bounding box center [377, 74] width 95 height 11
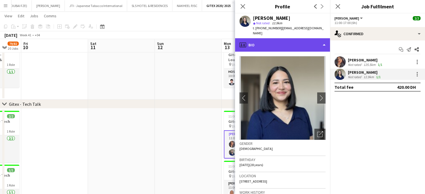
click at [240, 38] on div "profile Bio" at bounding box center [282, 44] width 95 height 13
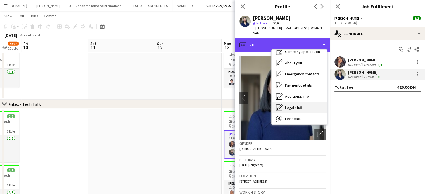
scroll to position [30, 0]
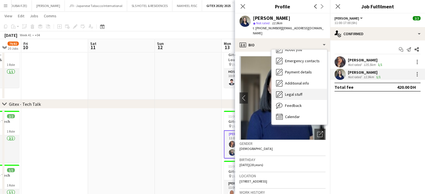
click at [240, 92] on span "Legal stuff" at bounding box center [293, 94] width 17 height 5
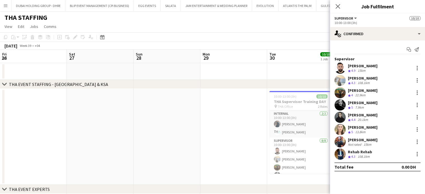
scroll to position [0, 116]
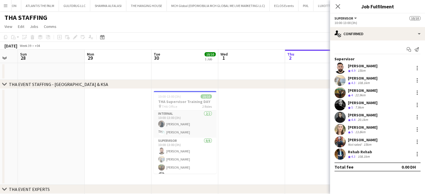
click at [264, 125] on app-date-cell at bounding box center [251, 137] width 67 height 96
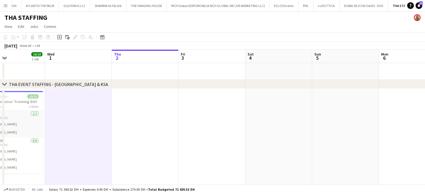
drag, startPoint x: 305, startPoint y: 118, endPoint x: 63, endPoint y: 119, distance: 241.9
click at [67, 119] on app-calendar-viewport "Sun 28 Mon 29 Tue 30 10/10 1 Job Wed 1 Thu 2 Fri 3 Sat 4 Sun 5 Mon 6 Tue 7 Wed …" at bounding box center [212, 143] width 425 height 187
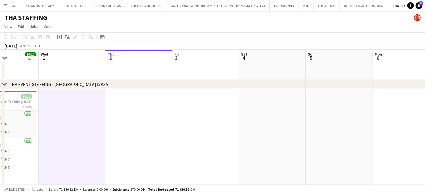
drag, startPoint x: 189, startPoint y: 125, endPoint x: 78, endPoint y: 100, distance: 113.7
click at [74, 104] on app-calendar-viewport "Sun 28 Mon 29 Tue 30 10/10 1 Job Wed 1 Thu 2 Fri 3 Sat 4 Sun 5 Mon 6 Tue 7 Wed …" at bounding box center [212, 143] width 425 height 187
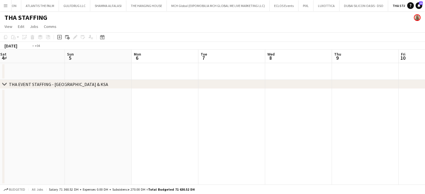
drag, startPoint x: 220, startPoint y: 94, endPoint x: 263, endPoint y: 106, distance: 44.9
click at [111, 69] on app-calendar-viewport "Thu 2 Fri 3 Sat 4 Sun 5 Mon 6 Tue 7 Wed 8 Thu 9 Fri 10 Sat 11 Sun 12 Mon 13 11/…" at bounding box center [212, 143] width 425 height 187
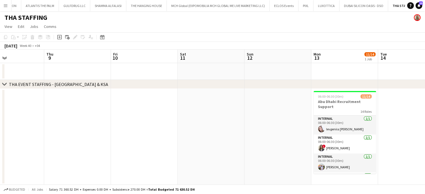
drag, startPoint x: 215, startPoint y: 128, endPoint x: 47, endPoint y: 128, distance: 167.3
click at [47, 128] on app-calendar-viewport "Sun 5 Mon 6 Tue 7 Wed 8 Thu 9 Fri 10 Sat 11 Sun 12 Mon 13 11/14 1 Job Tue 14 We…" at bounding box center [212, 143] width 425 height 187
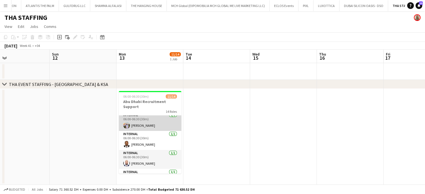
scroll to position [0, 0]
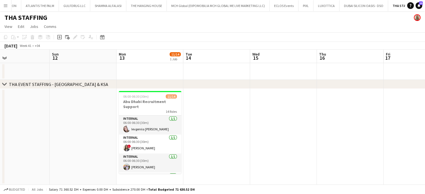
click at [231, 129] on app-date-cell at bounding box center [216, 137] width 67 height 96
